Goal: Find specific page/section: Find specific page/section

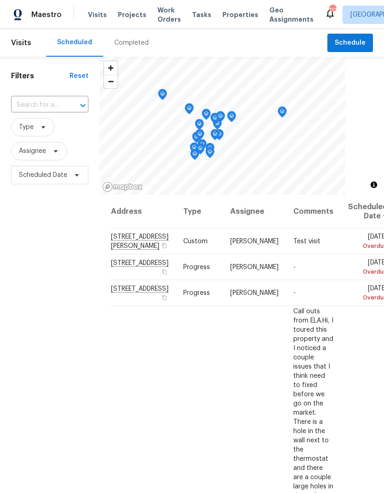
click at [157, 13] on span "Work Orders" at bounding box center [168, 15] width 23 height 18
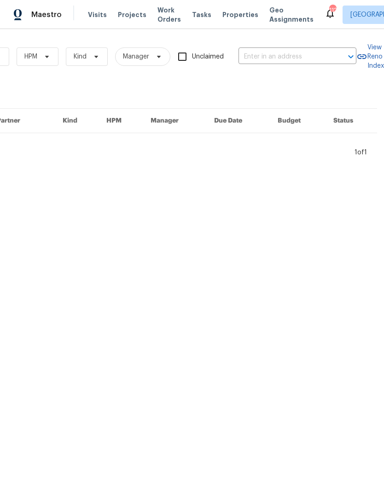
scroll to position [0, 151]
click at [286, 54] on input "text" at bounding box center [285, 57] width 92 height 14
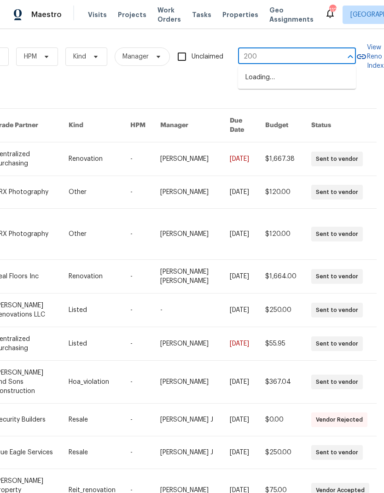
type input "2007"
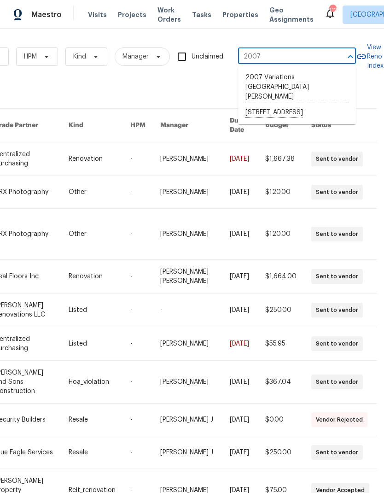
click at [287, 75] on li "2007 Variations [GEOGRAPHIC_DATA][PERSON_NAME]" at bounding box center [297, 87] width 118 height 35
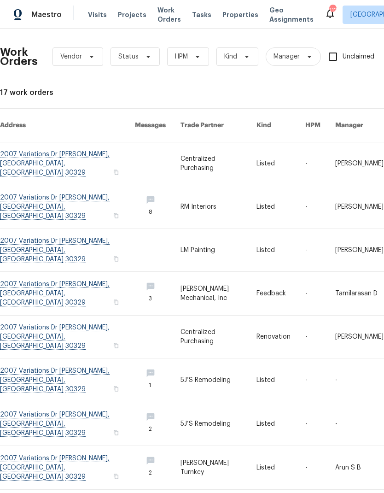
click at [42, 229] on link at bounding box center [67, 250] width 135 height 42
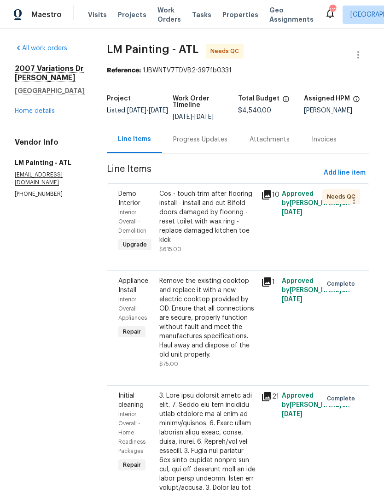
click at [272, 200] on icon at bounding box center [266, 194] width 11 height 11
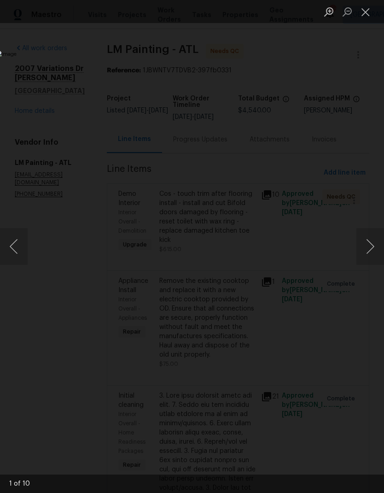
click at [364, 246] on button "Next image" at bounding box center [370, 246] width 28 height 37
click at [363, 253] on button "Next image" at bounding box center [370, 246] width 28 height 37
click at [368, 255] on button "Next image" at bounding box center [370, 246] width 28 height 37
click at [367, 251] on button "Next image" at bounding box center [370, 246] width 28 height 37
click at [366, 14] on button "Close lightbox" at bounding box center [365, 12] width 18 height 16
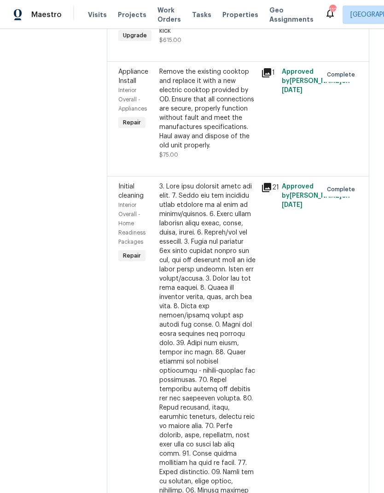
scroll to position [212, 0]
